Goal: Check status: Check status

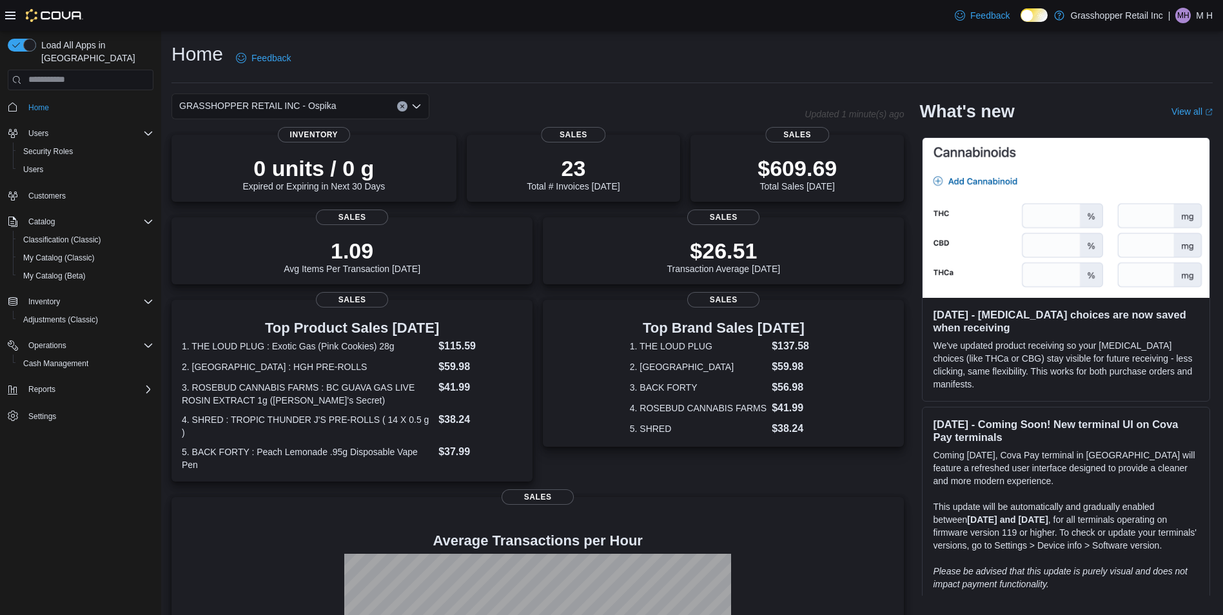
click at [326, 98] on div "GRASSHOPPER RETAIL INC - Ospika" at bounding box center [300, 106] width 258 height 26
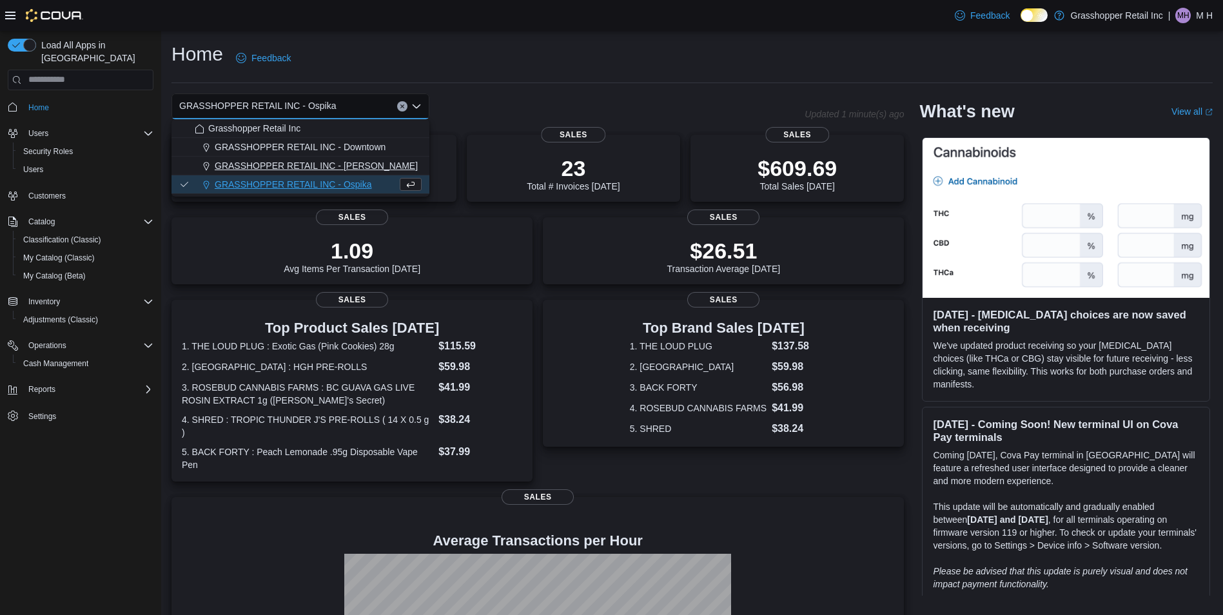
click at [309, 170] on span "GRASSHOPPER RETAIL INC - [PERSON_NAME]" at bounding box center [316, 165] width 203 height 13
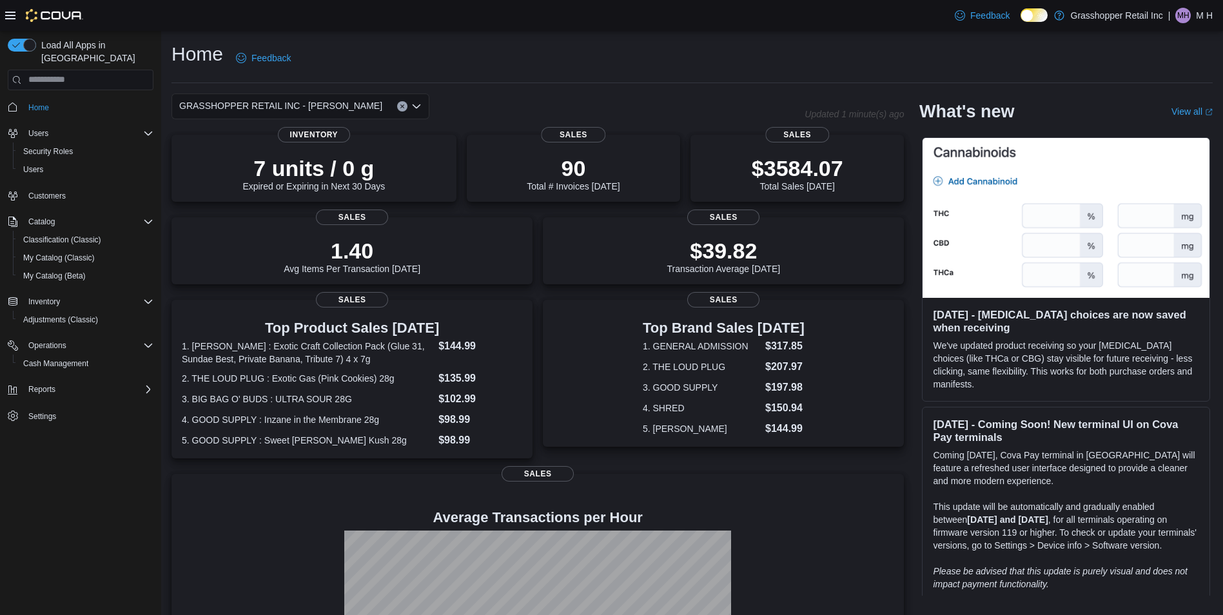
click at [338, 108] on div "GRASSHOPPER RETAIL INC - [PERSON_NAME]" at bounding box center [300, 106] width 258 height 26
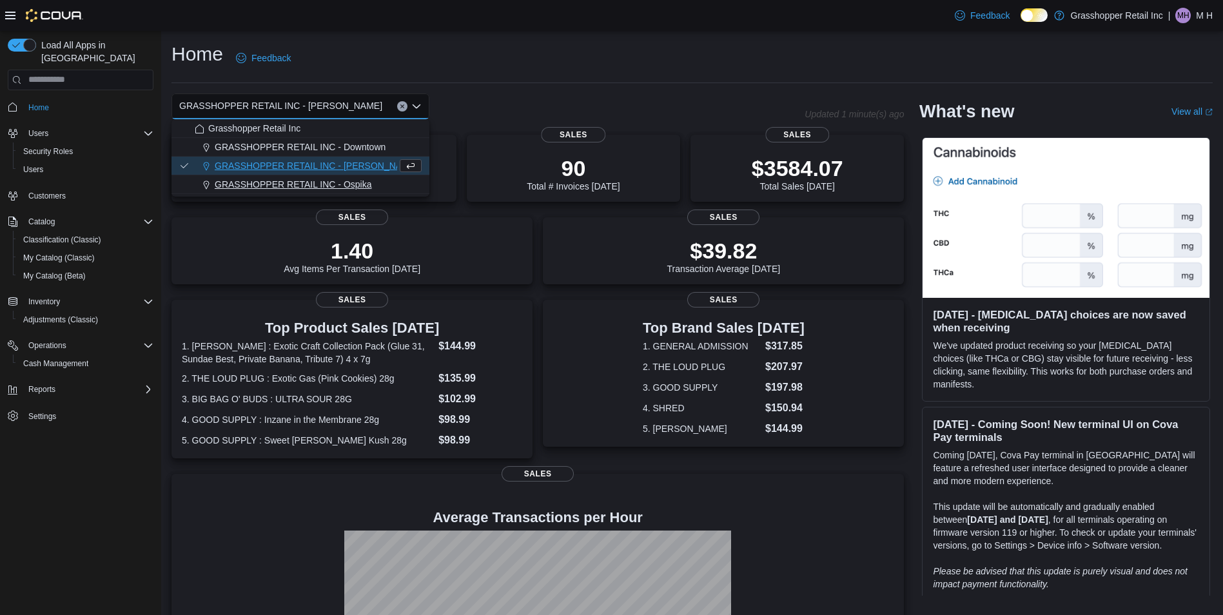
click at [350, 184] on span "GRASSHOPPER RETAIL INC - Ospika" at bounding box center [293, 184] width 157 height 13
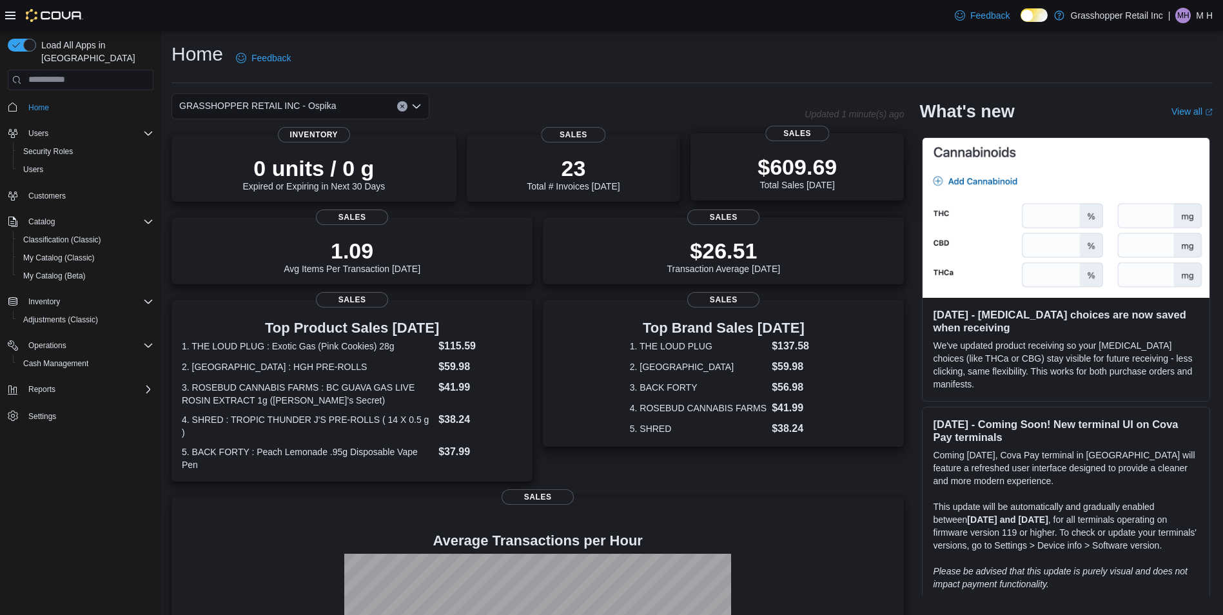
click at [809, 168] on p "$609.69" at bounding box center [796, 167] width 79 height 26
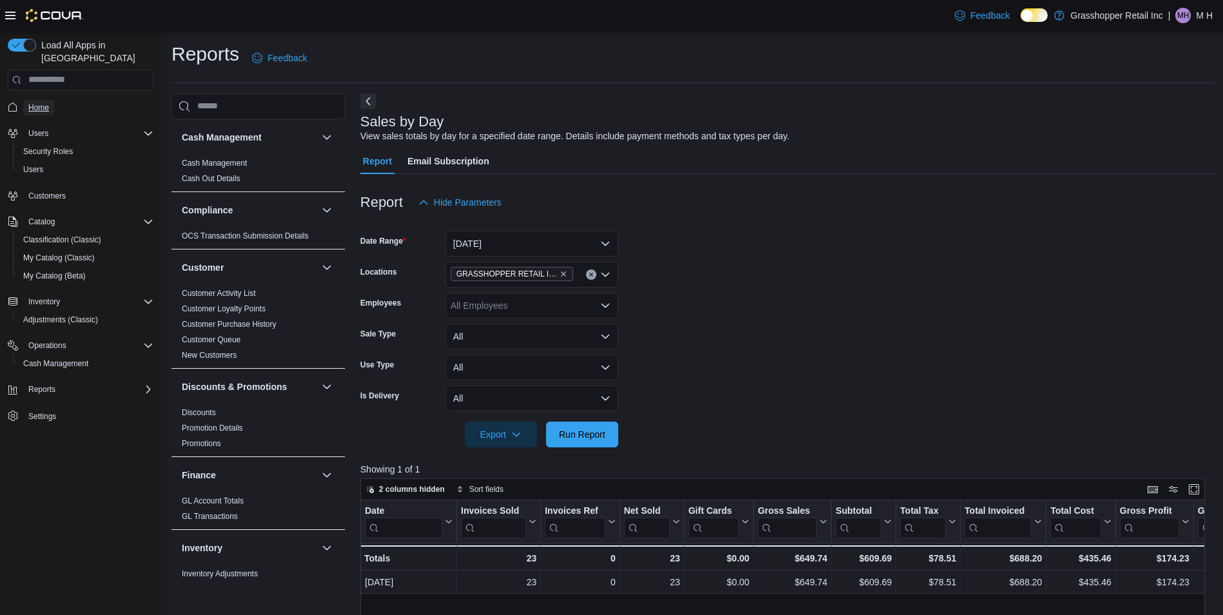
click at [44, 102] on span "Home" at bounding box center [38, 107] width 21 height 10
